Goal: Information Seeking & Learning: Check status

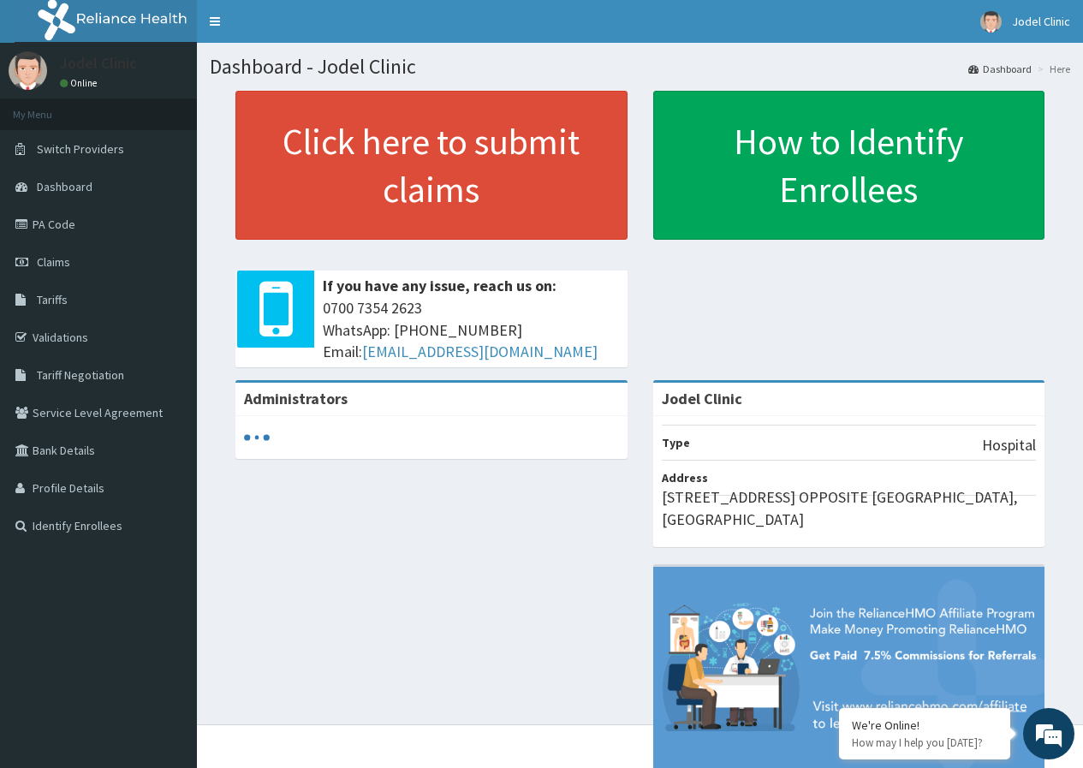
click at [66, 259] on span "Claims" at bounding box center [53, 261] width 33 height 15
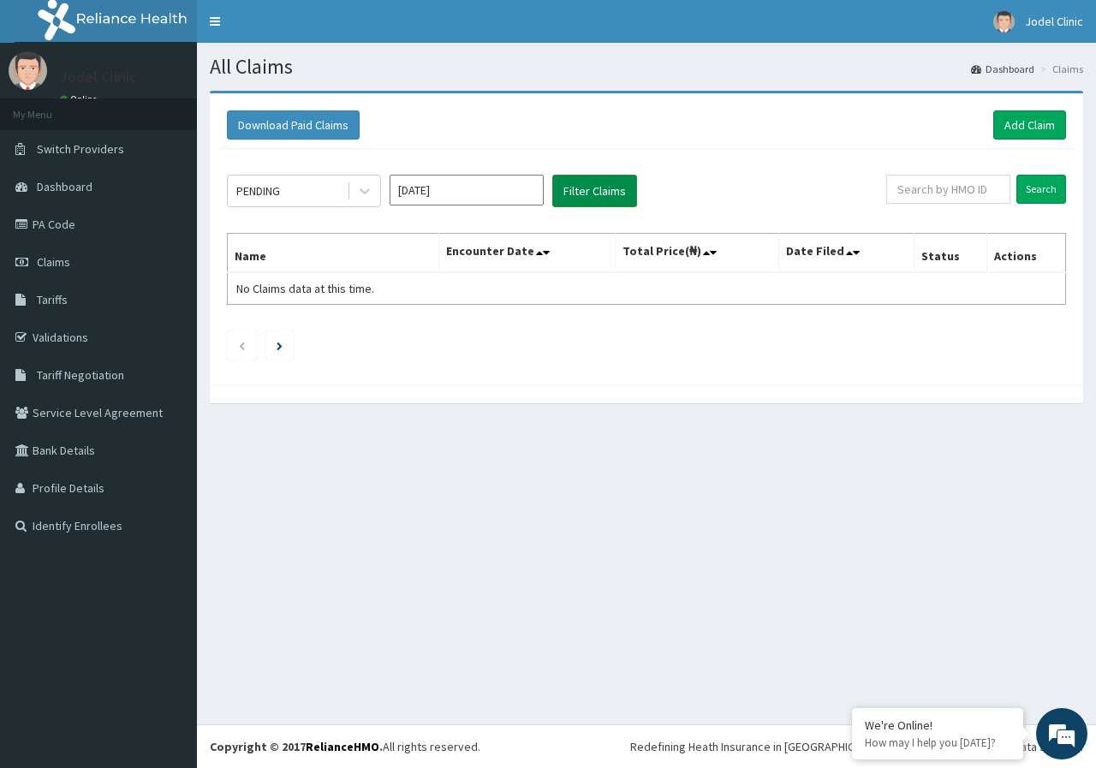
click at [606, 189] on button "Filter Claims" at bounding box center [594, 191] width 85 height 33
click at [1041, 195] on input "Search" at bounding box center [1042, 189] width 50 height 29
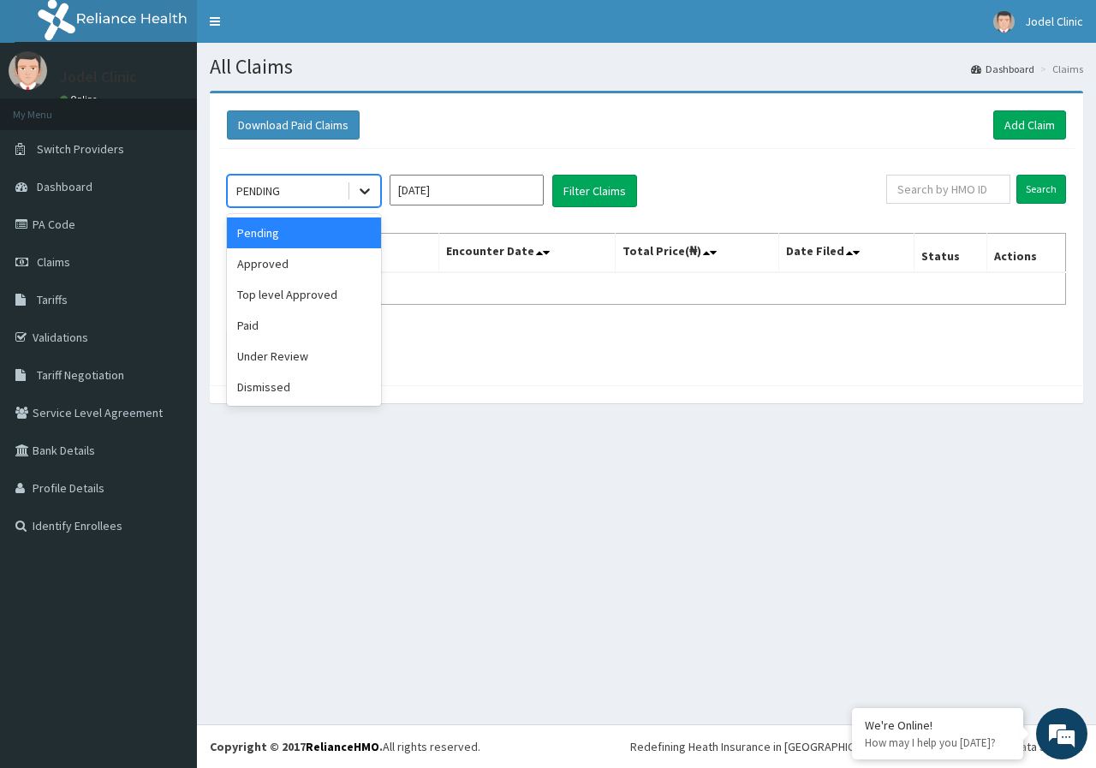
click at [364, 192] on icon at bounding box center [365, 192] width 10 height 6
click at [331, 262] on div "Approved" at bounding box center [304, 263] width 154 height 31
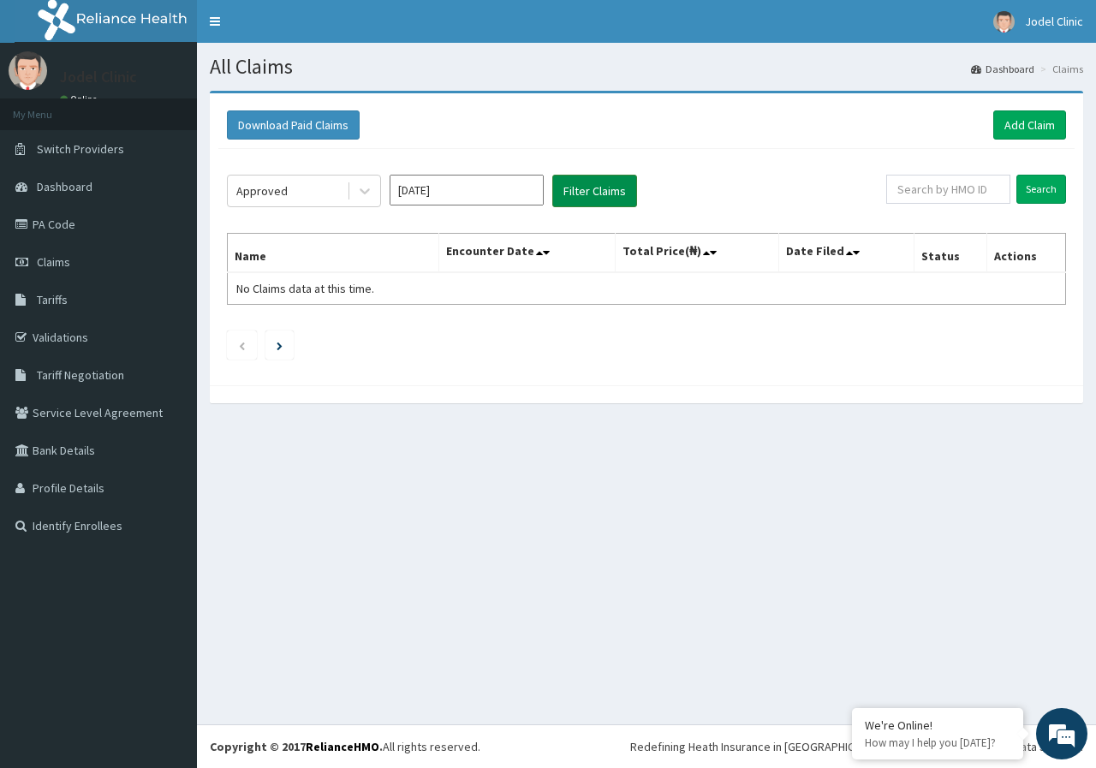
click at [588, 194] on button "Filter Claims" at bounding box center [594, 191] width 85 height 33
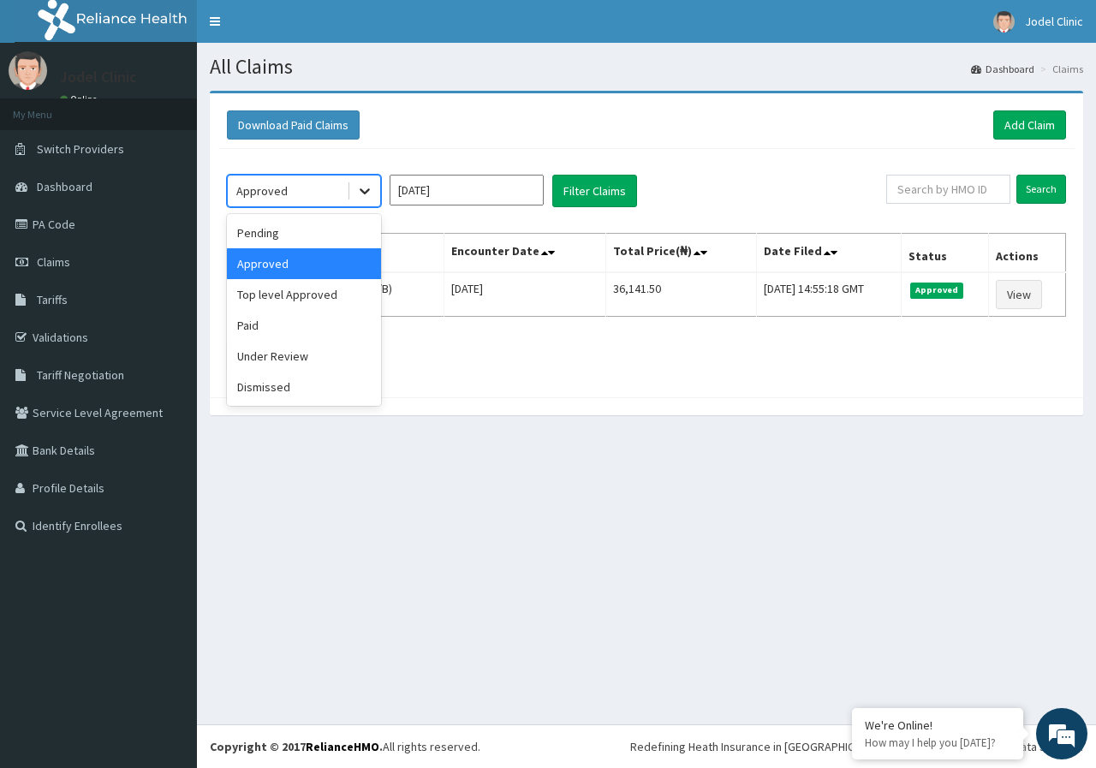
click at [360, 189] on icon at bounding box center [364, 190] width 17 height 17
click at [308, 313] on div "Paid" at bounding box center [304, 325] width 154 height 31
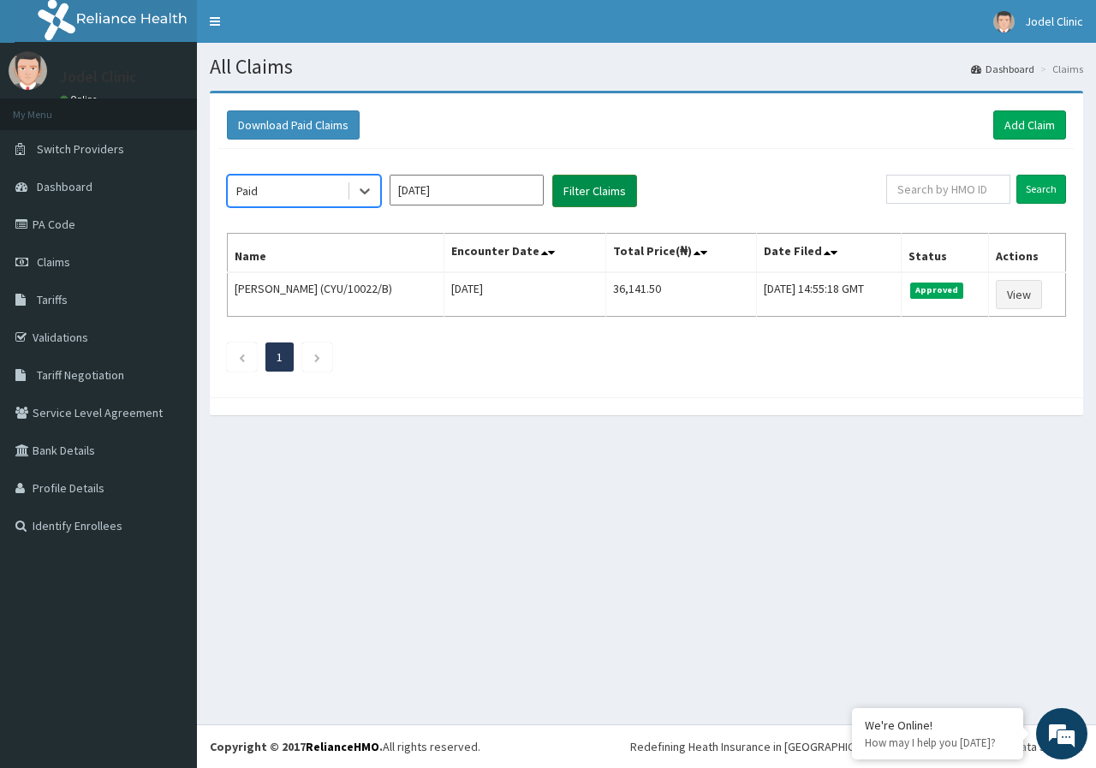
click at [605, 192] on button "Filter Claims" at bounding box center [594, 191] width 85 height 33
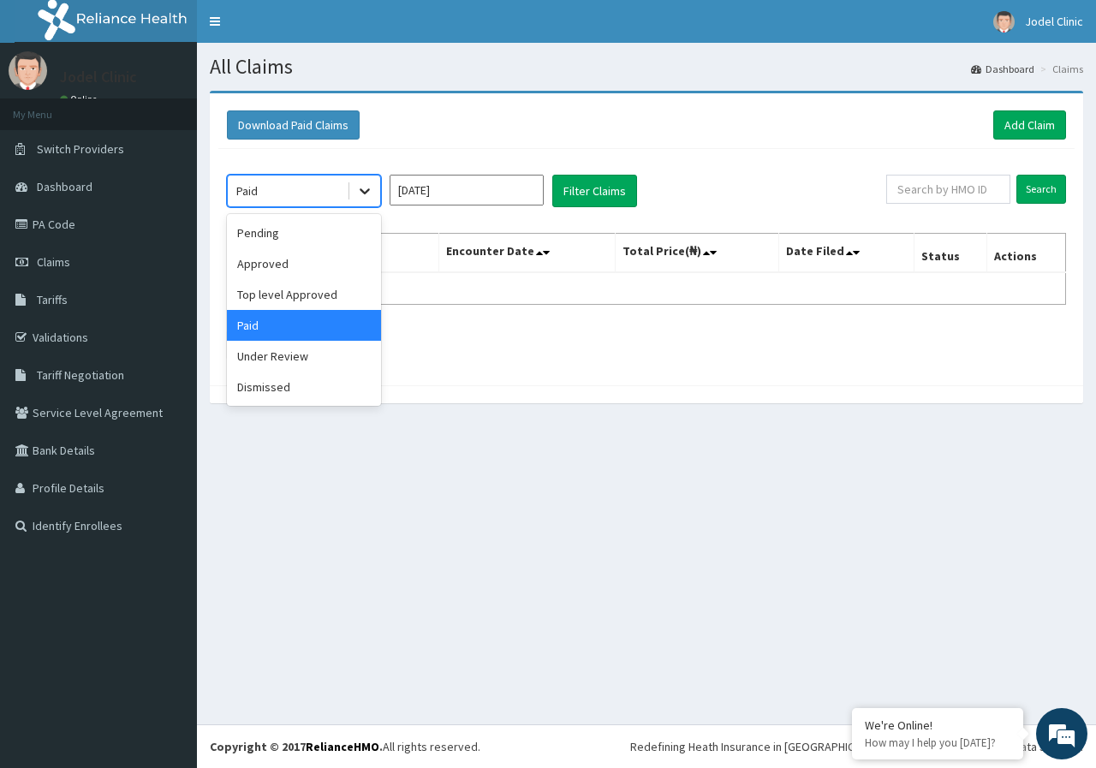
click at [368, 185] on icon at bounding box center [364, 190] width 17 height 17
click at [325, 358] on div "Under Review" at bounding box center [304, 356] width 154 height 31
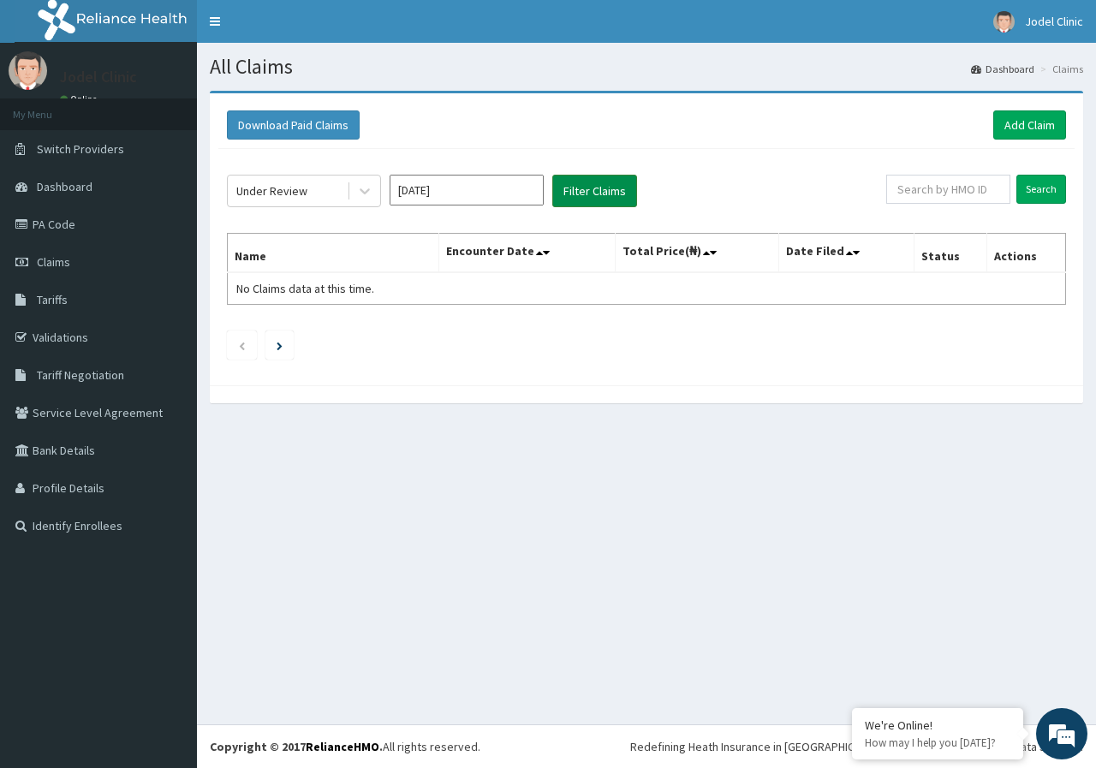
click at [616, 190] on button "Filter Claims" at bounding box center [594, 191] width 85 height 33
click at [593, 187] on button "Filter Claims" at bounding box center [594, 191] width 85 height 33
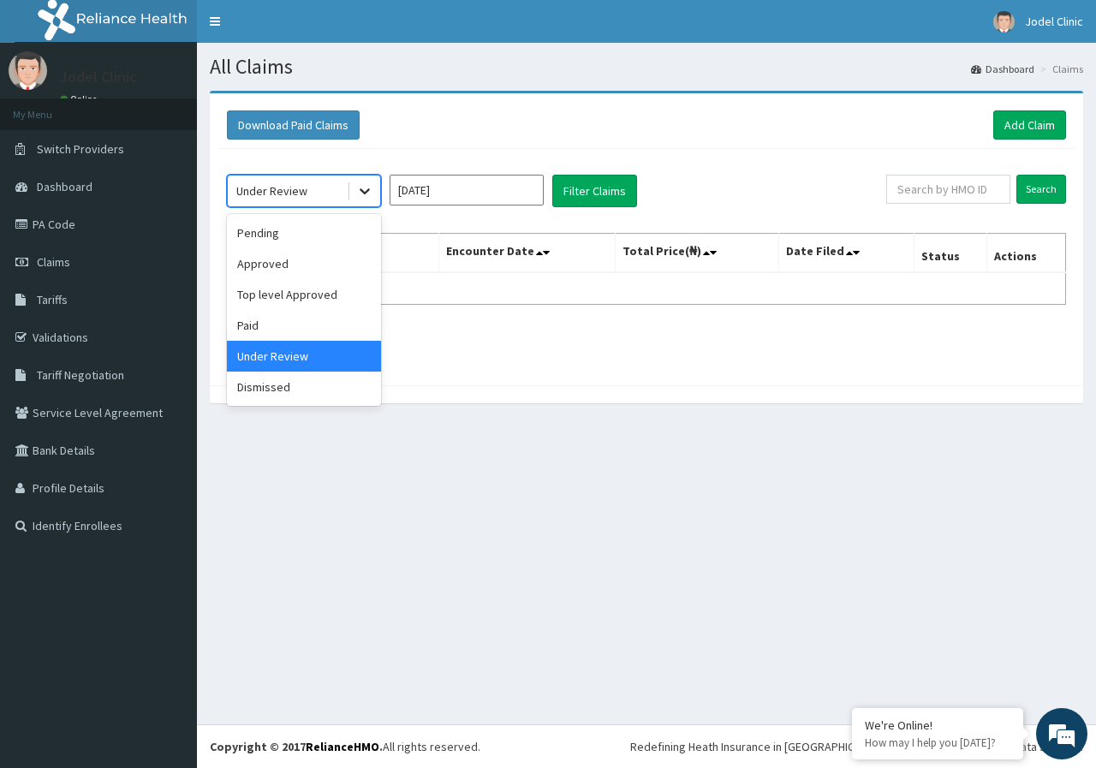
click at [361, 195] on icon at bounding box center [364, 190] width 17 height 17
click at [280, 387] on div "Dismissed" at bounding box center [304, 387] width 154 height 31
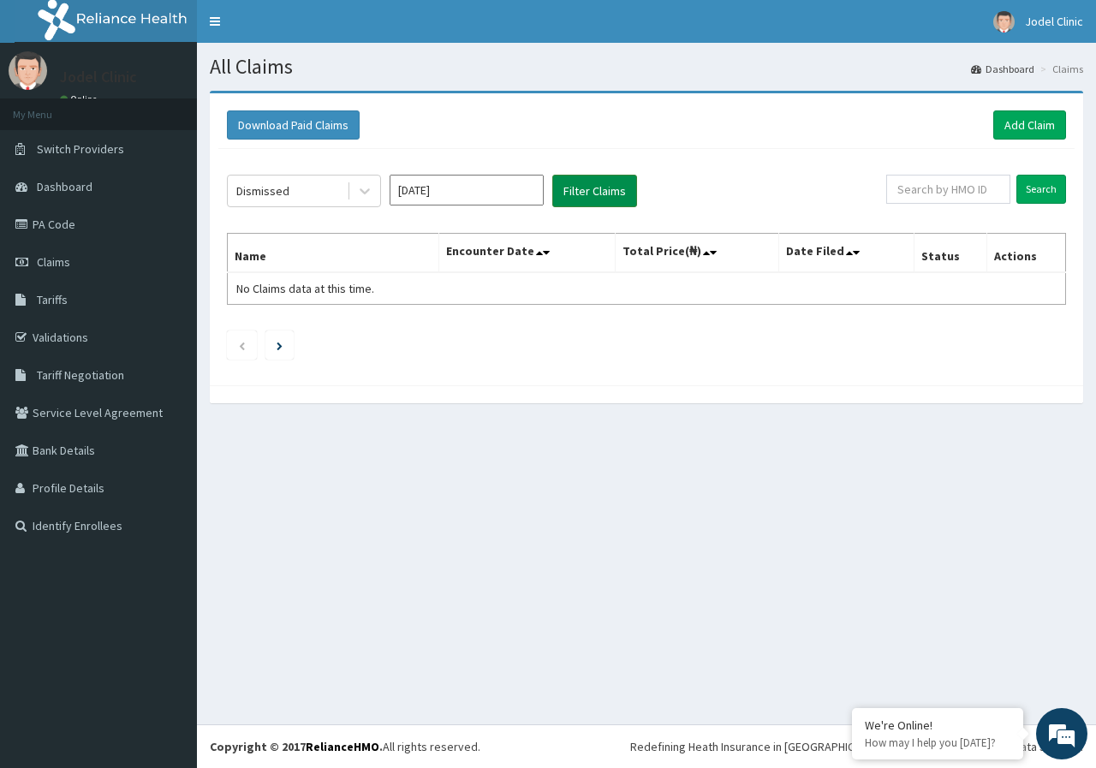
click at [609, 184] on button "Filter Claims" at bounding box center [594, 191] width 85 height 33
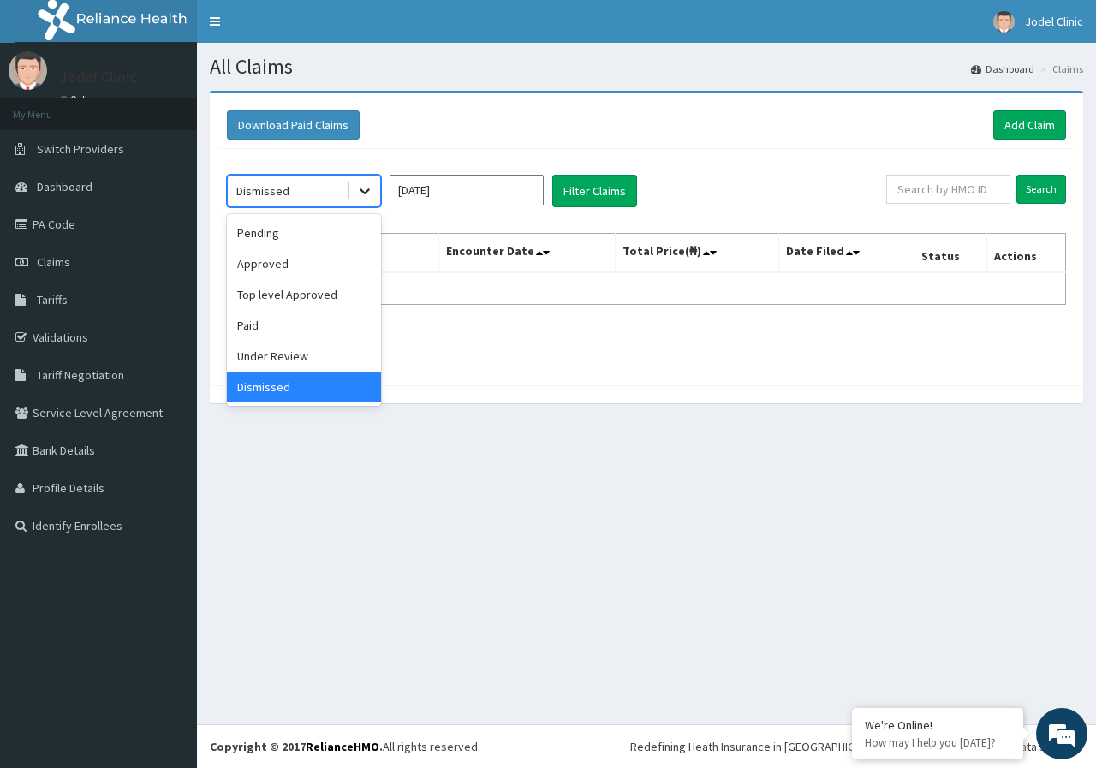
click at [373, 183] on icon at bounding box center [364, 190] width 17 height 17
click at [331, 287] on div "Top level Approved" at bounding box center [304, 294] width 154 height 31
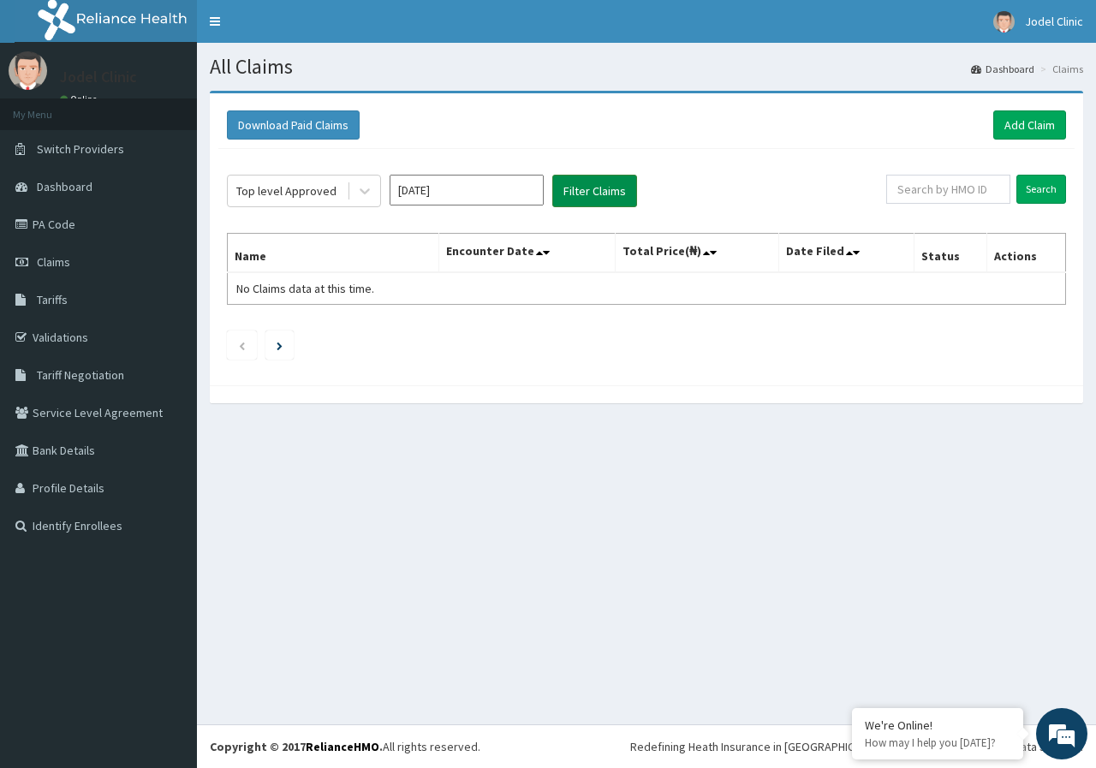
click at [570, 187] on button "Filter Claims" at bounding box center [594, 191] width 85 height 33
click at [1045, 183] on input "Search" at bounding box center [1042, 189] width 50 height 29
click at [85, 452] on link "Bank Details" at bounding box center [98, 451] width 197 height 38
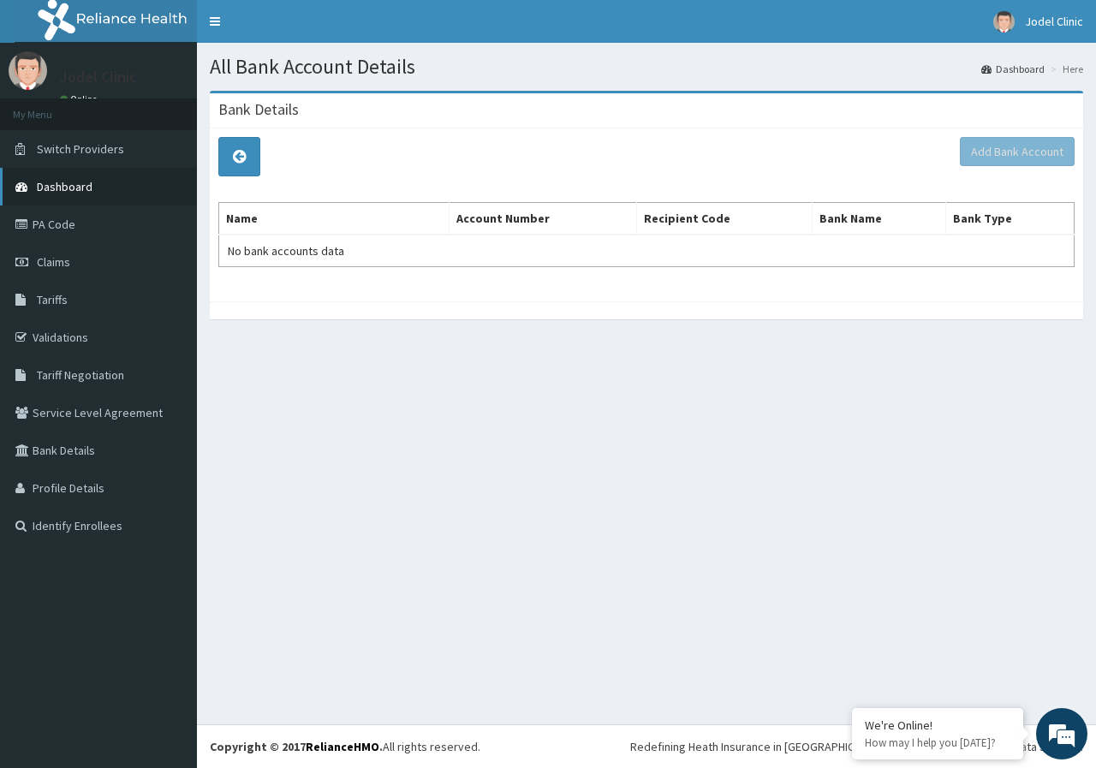
click at [74, 195] on link "Dashboard" at bounding box center [98, 187] width 197 height 38
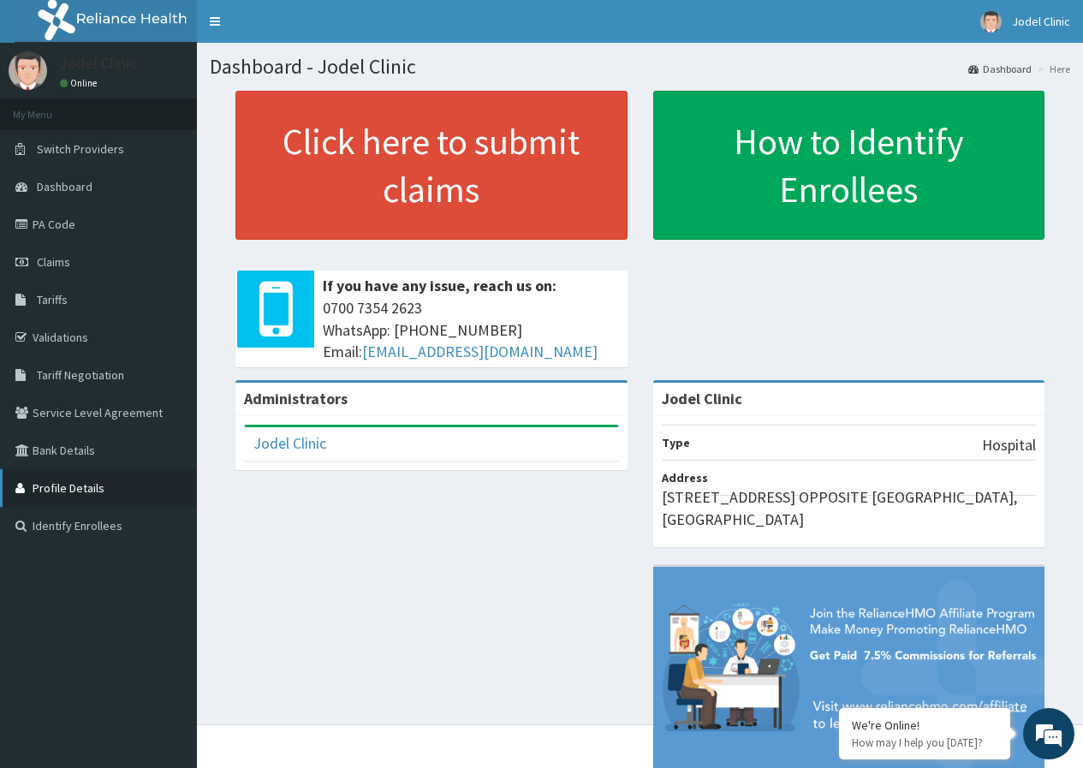
click at [68, 492] on link "Profile Details" at bounding box center [98, 488] width 197 height 38
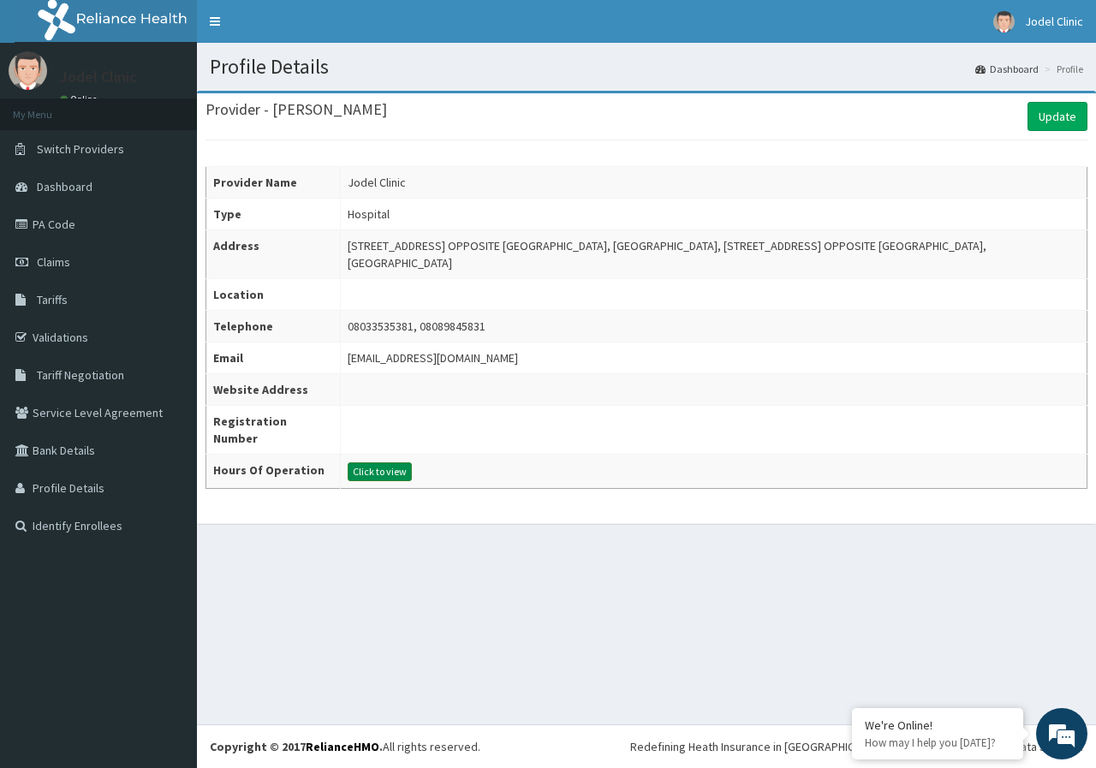
click at [366, 469] on button "Click to view" at bounding box center [380, 471] width 64 height 19
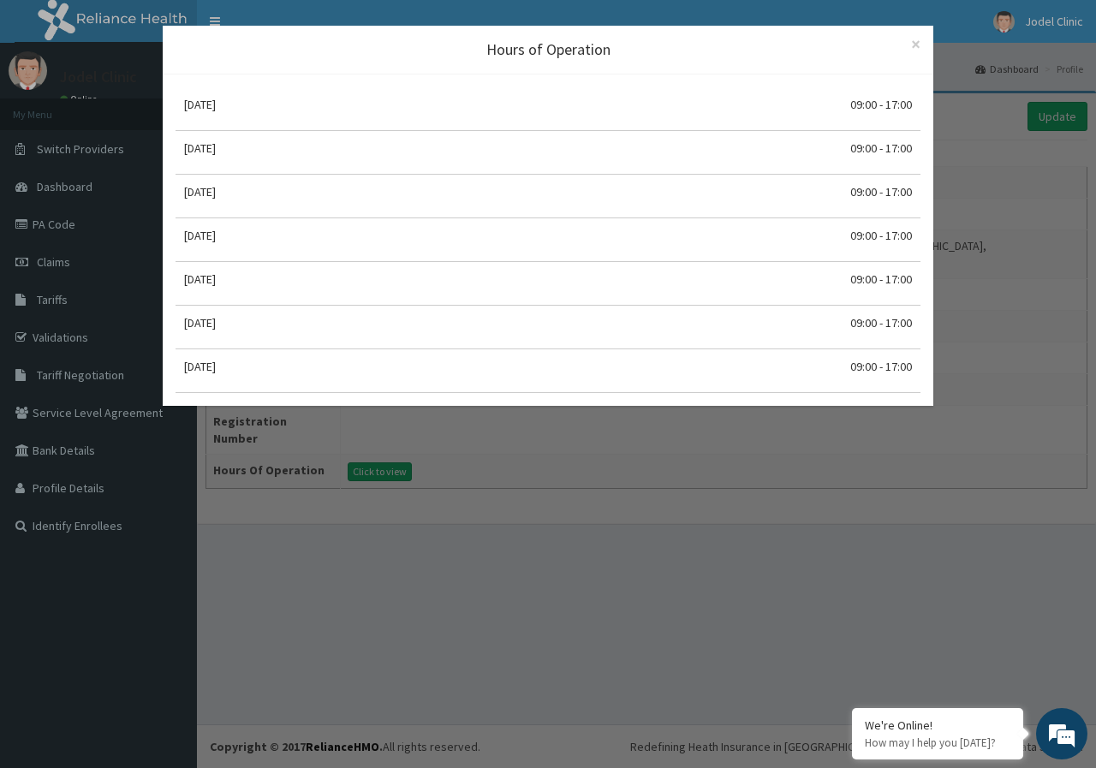
click at [365, 468] on div "Hours of Operation × Close Monday 09:00 - 17:00 Tuesday 09:00 - 17:00 Wednesday…" at bounding box center [548, 384] width 1096 height 768
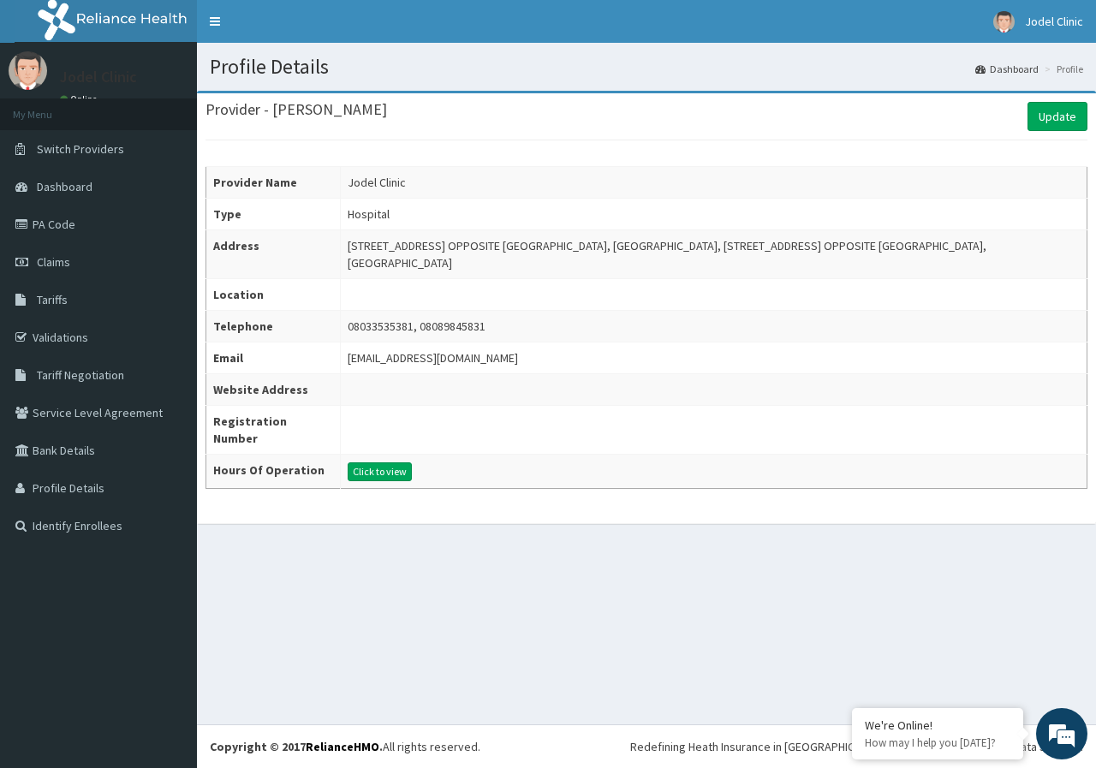
click at [352, 427] on td at bounding box center [713, 430] width 747 height 49
click at [355, 290] on td at bounding box center [713, 295] width 747 height 32
click at [74, 188] on span "Dashboard" at bounding box center [65, 186] width 56 height 15
